Goal: Information Seeking & Learning: Learn about a topic

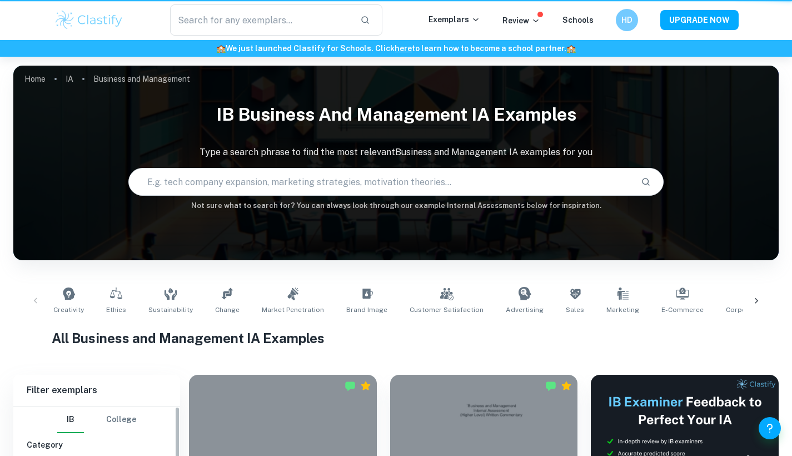
scroll to position [260, 0]
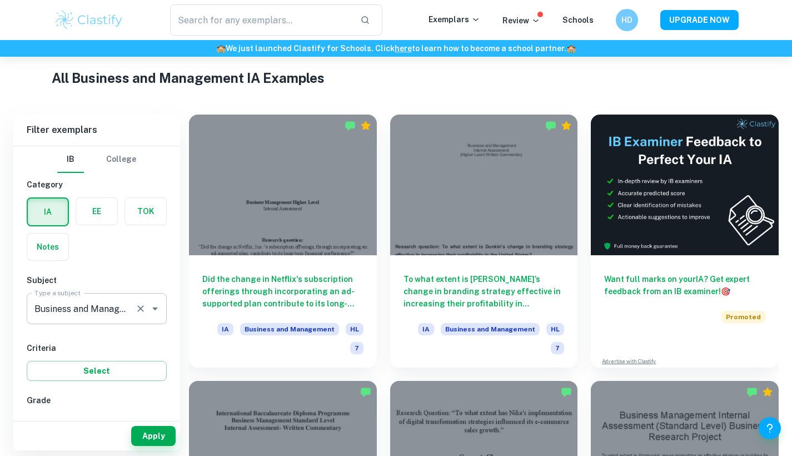
click at [141, 310] on icon "Clear" at bounding box center [140, 308] width 11 height 11
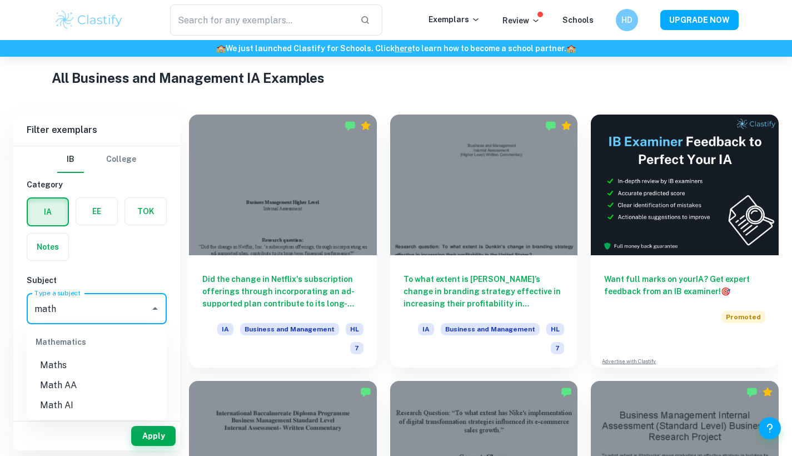
click at [118, 385] on li "Math AA" at bounding box center [97, 385] width 140 height 20
type input "Math AA"
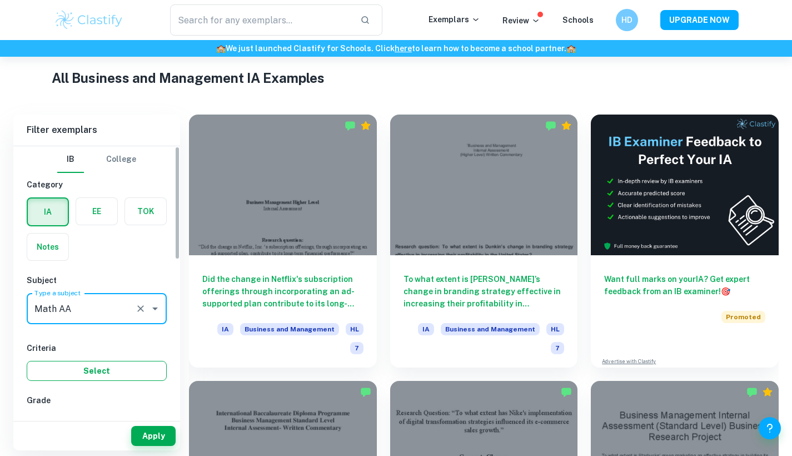
click at [130, 366] on button "Select" at bounding box center [97, 371] width 140 height 20
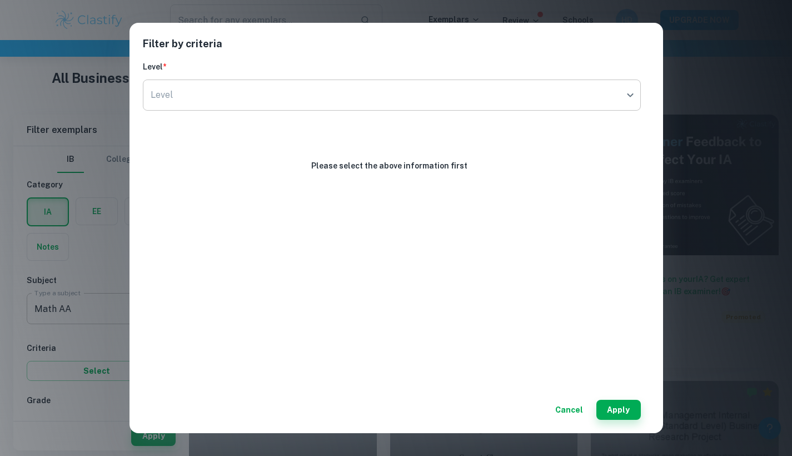
click at [431, 97] on body "We value your privacy We use cookies to enhance your browsing experience, serve…" at bounding box center [396, 25] width 792 height 456
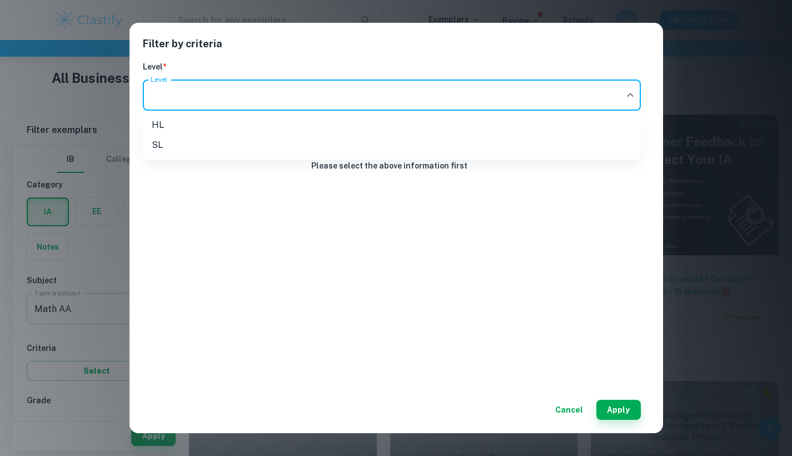
click at [423, 145] on li "SL" at bounding box center [392, 145] width 498 height 20
type input "SL"
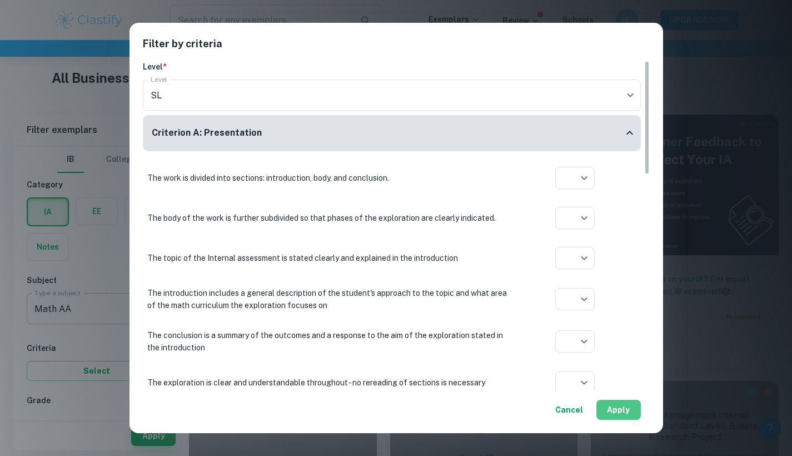
click at [614, 406] on button "Apply" at bounding box center [618, 410] width 44 height 20
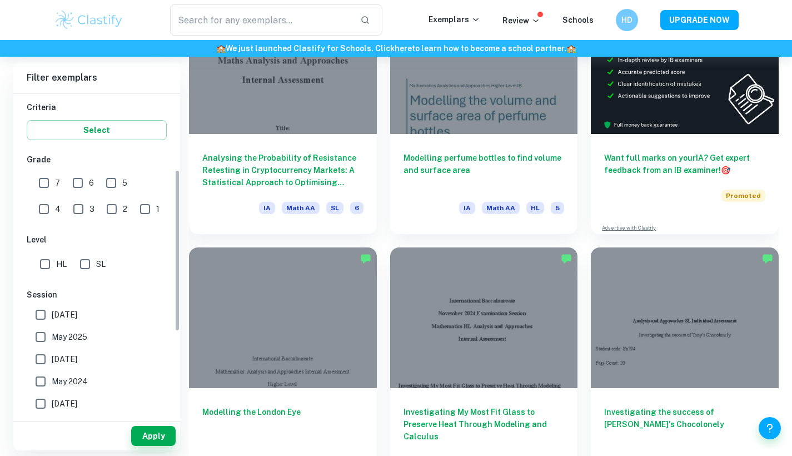
scroll to position [198, 0]
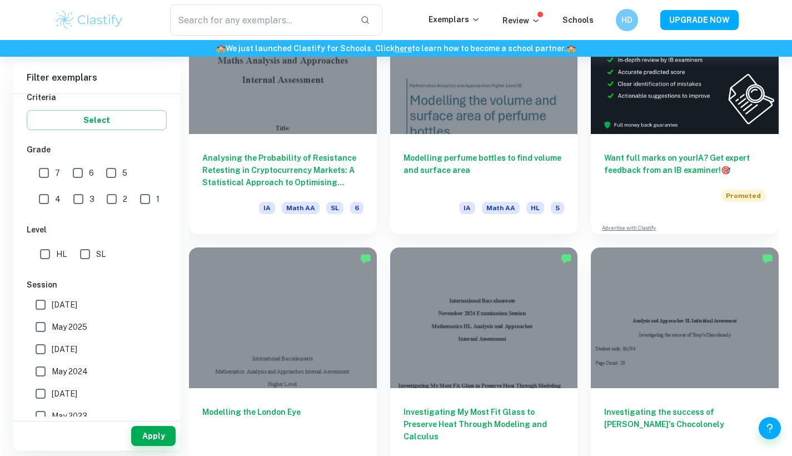
click at [89, 253] on input "SL" at bounding box center [85, 254] width 22 height 22
checkbox input "true"
click at [151, 434] on button "Apply" at bounding box center [153, 436] width 44 height 20
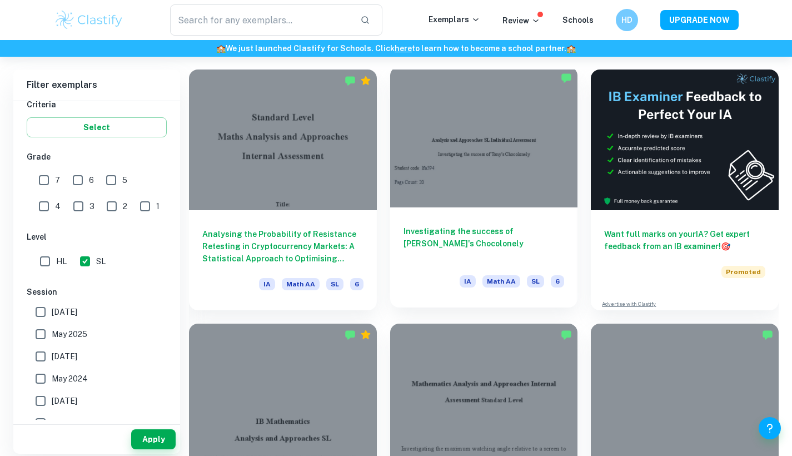
scroll to position [496, 0]
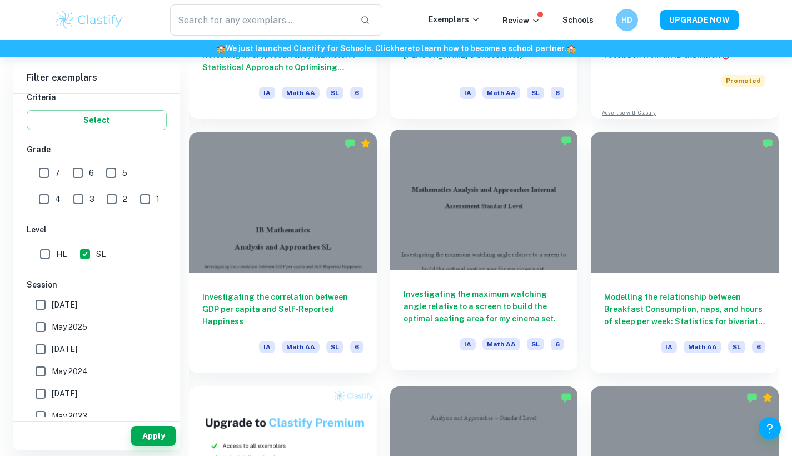
click at [466, 217] on div at bounding box center [484, 200] width 188 height 141
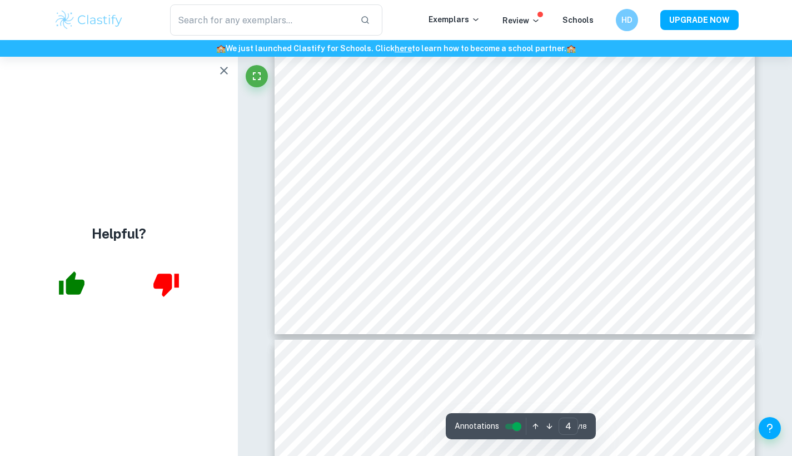
scroll to position [2636, 1]
type input "2"
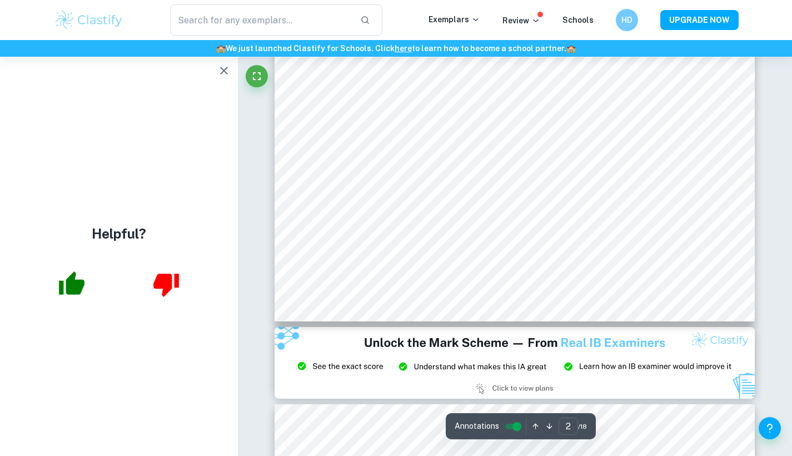
scroll to position [976, 0]
